Goal: Check status

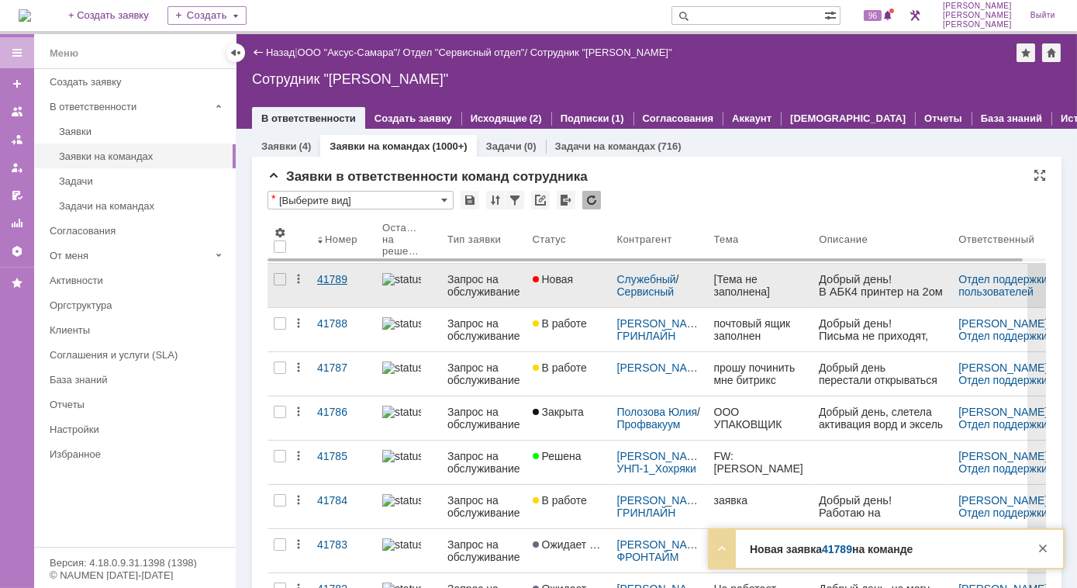
click at [336, 276] on div "41789" at bounding box center [343, 279] width 53 height 12
